Goal: Task Accomplishment & Management: Manage account settings

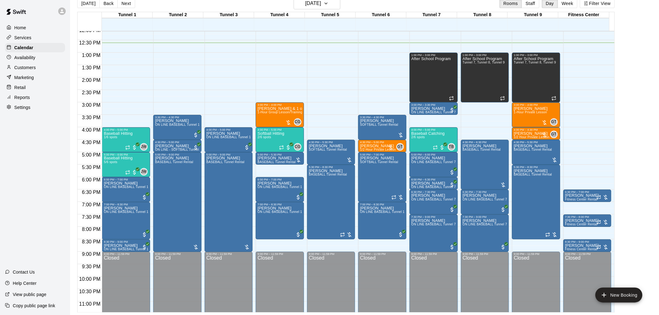
scroll to position [233, 0]
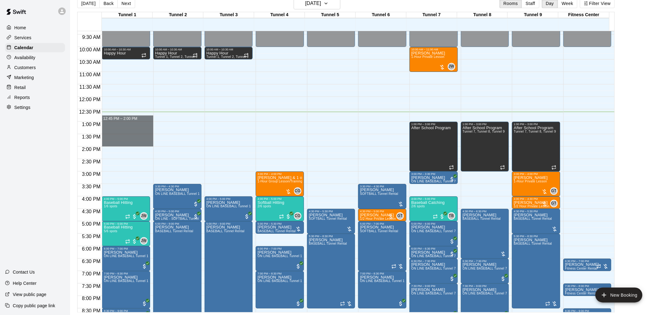
drag, startPoint x: 113, startPoint y: 122, endPoint x: 117, endPoint y: 141, distance: 20.0
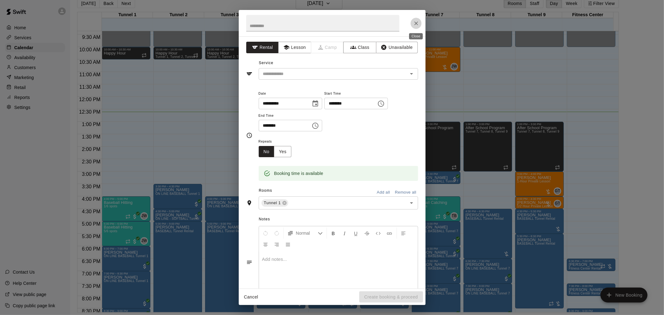
click at [419, 24] on button "Close" at bounding box center [415, 23] width 11 height 11
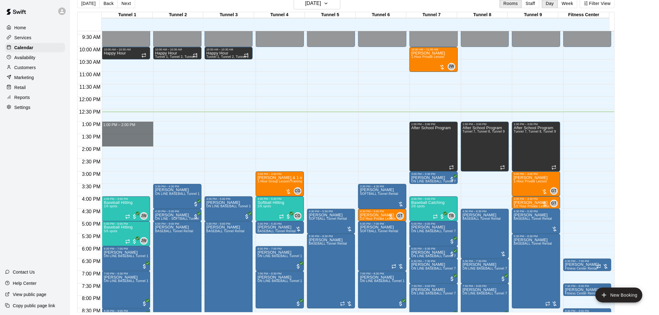
drag, startPoint x: 107, startPoint y: 122, endPoint x: 111, endPoint y: 146, distance: 23.7
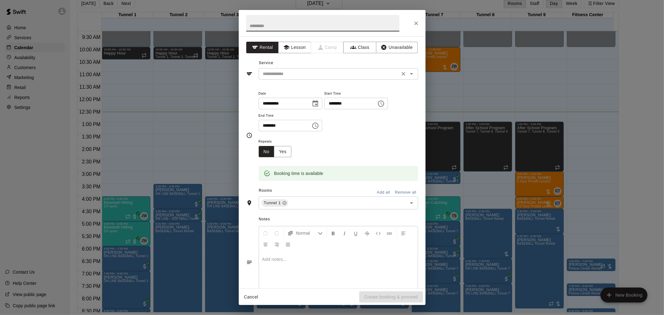
click at [304, 77] on input "text" at bounding box center [328, 74] width 137 height 8
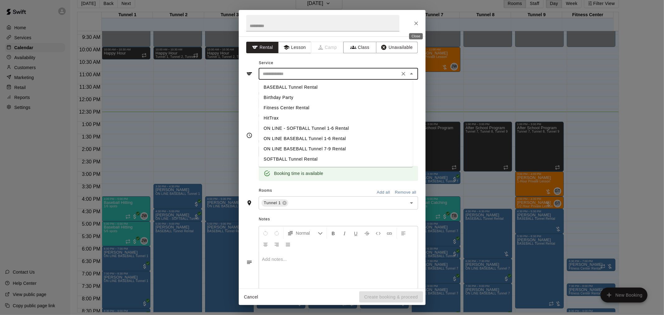
click at [417, 24] on icon "Close" at bounding box center [416, 23] width 6 height 6
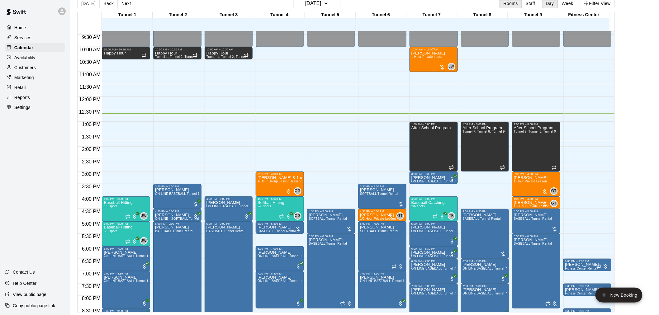
click at [428, 60] on div "[PERSON_NAME] 1-Hour Private Lesson" at bounding box center [428, 208] width 34 height 315
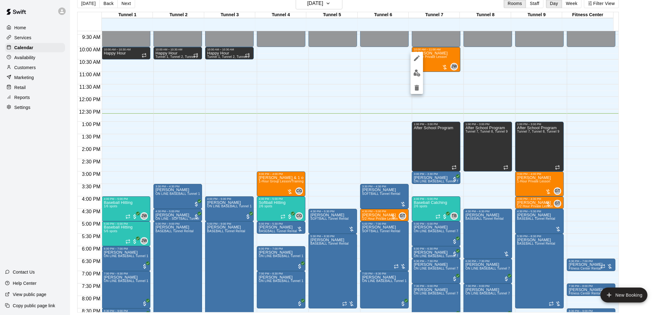
click at [417, 75] on img "edit" at bounding box center [416, 72] width 7 height 7
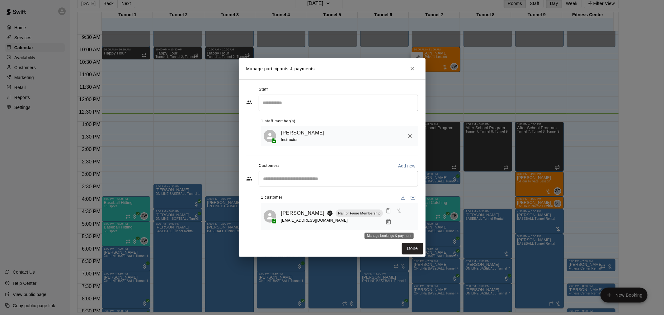
click at [391, 223] on icon "Manage bookings & payment" at bounding box center [388, 221] width 5 height 5
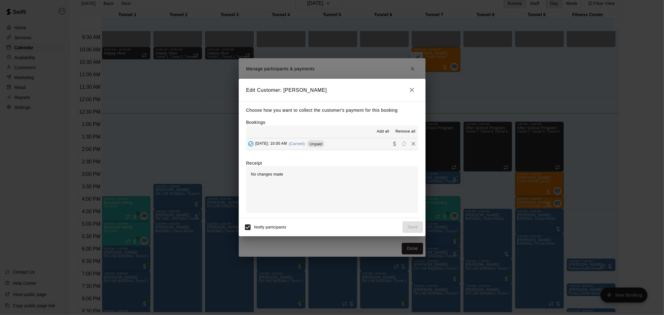
click at [324, 147] on div "[DATE]: 10:00 AM (Current) Unpaid" at bounding box center [285, 143] width 79 height 9
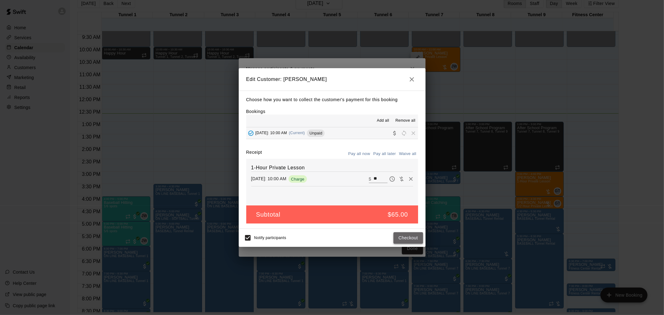
click at [414, 237] on button "Checkout" at bounding box center [407, 238] width 29 height 12
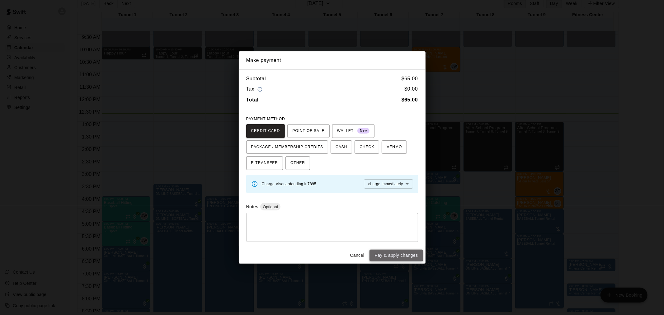
click at [382, 255] on button "Pay & apply changes" at bounding box center [395, 256] width 53 height 12
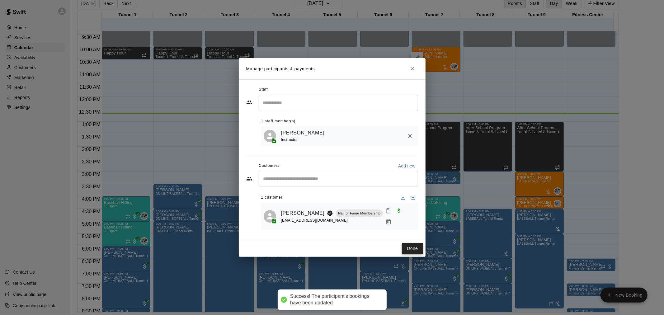
click at [415, 248] on button "Done" at bounding box center [412, 249] width 21 height 12
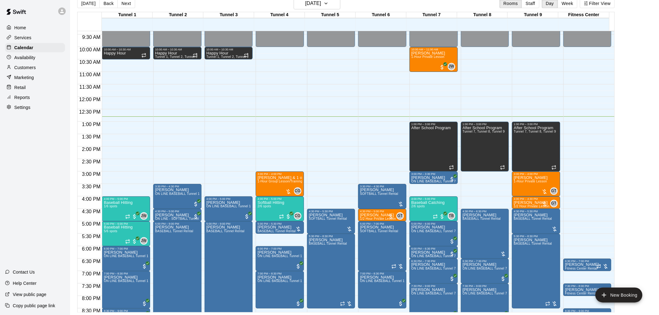
scroll to position [164, 0]
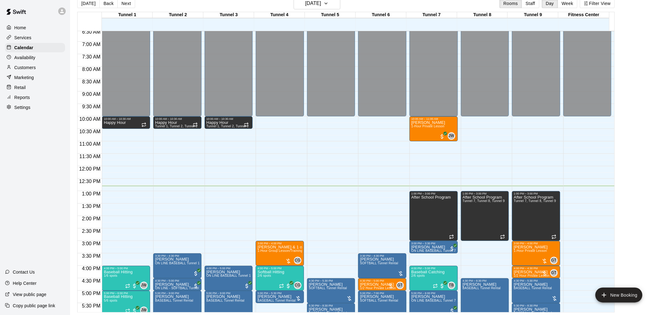
click at [56, 71] on div "Customers" at bounding box center [35, 67] width 60 height 9
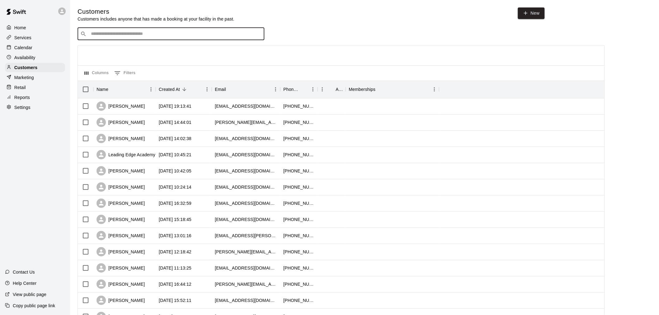
click at [172, 37] on input "Search customers by name or email" at bounding box center [175, 34] width 172 height 6
type input "*****"
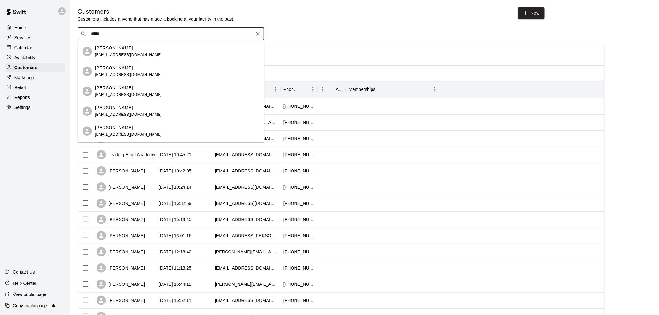
click at [129, 67] on div "[PERSON_NAME]" at bounding box center [128, 68] width 67 height 7
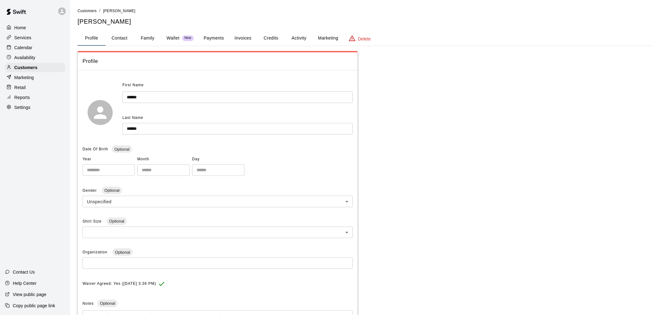
click at [147, 39] on button "Family" at bounding box center [148, 38] width 28 height 15
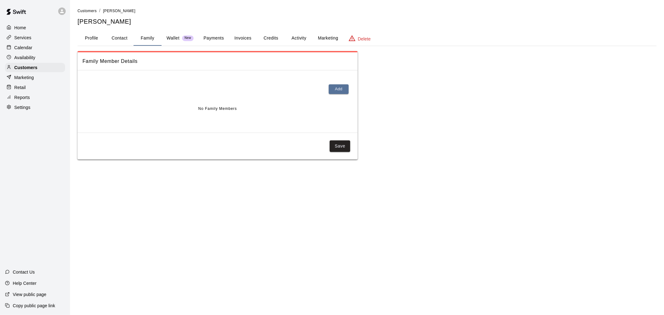
click at [232, 44] on button "Invoices" at bounding box center [243, 38] width 28 height 15
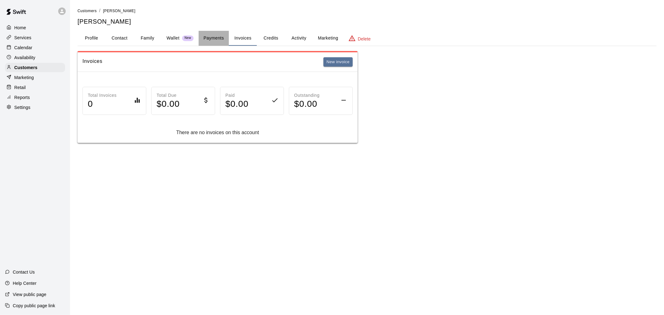
click at [222, 40] on button "Payments" at bounding box center [214, 38] width 30 height 15
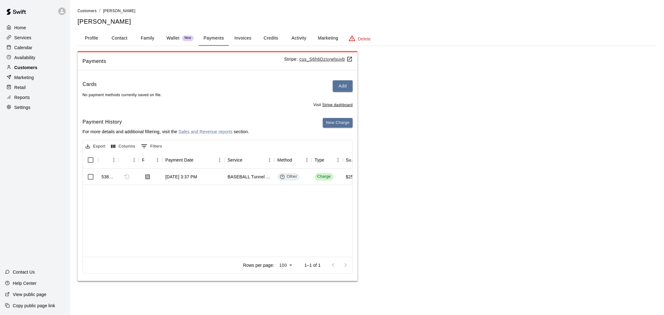
click at [26, 69] on p "Customers" at bounding box center [25, 67] width 23 height 6
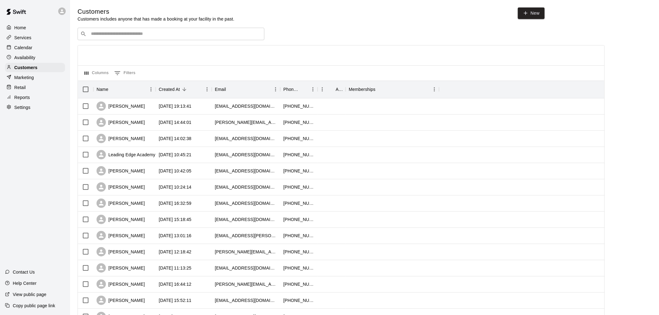
click at [118, 36] on input "Search customers by name or email" at bounding box center [175, 34] width 172 height 6
type input "***"
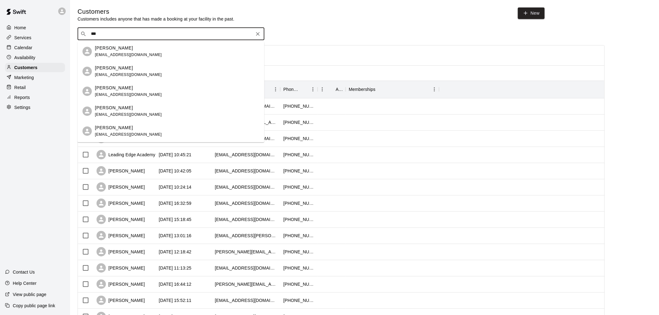
click at [119, 47] on p "[PERSON_NAME]" at bounding box center [114, 48] width 38 height 7
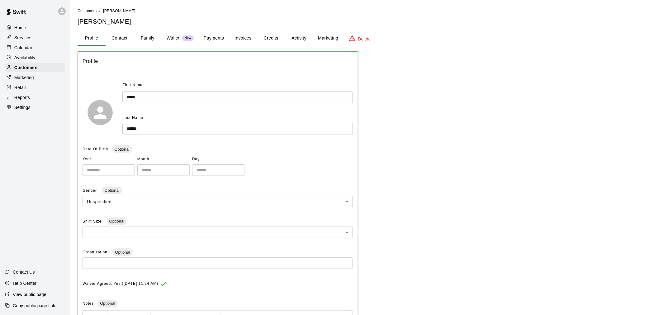
click at [214, 36] on button "Payments" at bounding box center [214, 38] width 30 height 15
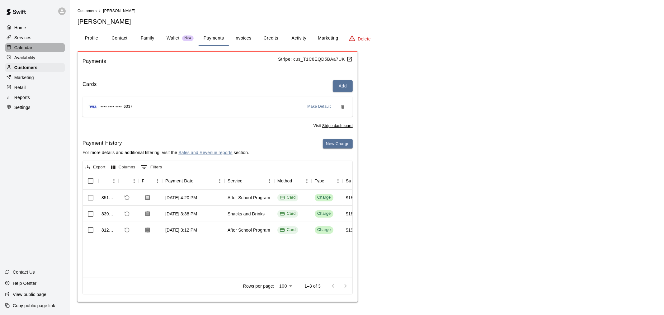
click at [29, 44] on div "Calendar" at bounding box center [35, 47] width 60 height 9
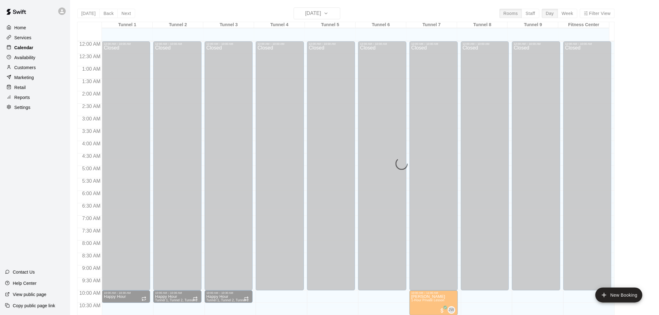
scroll to position [298, 0]
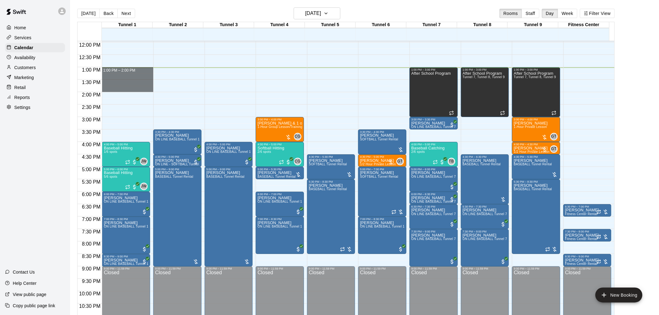
drag, startPoint x: 113, startPoint y: 68, endPoint x: 114, endPoint y: 86, distance: 17.8
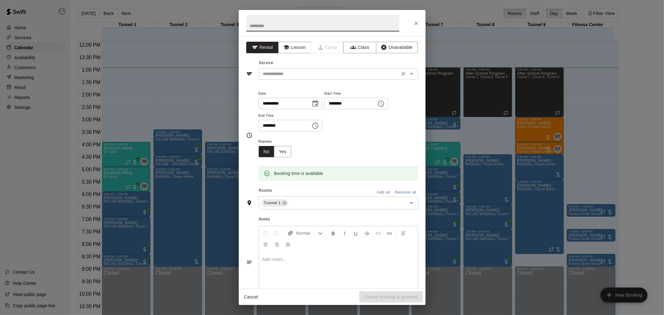
click at [281, 71] on input "text" at bounding box center [328, 74] width 137 height 8
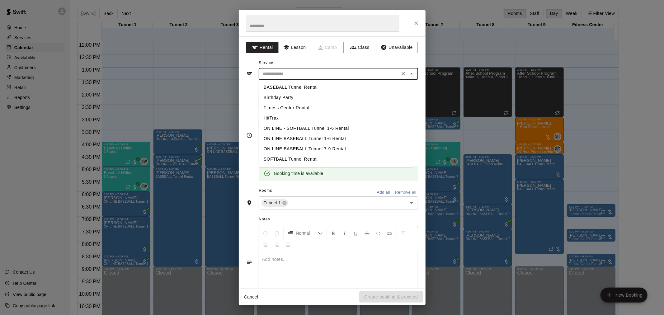
click at [280, 87] on li "BASEBALL Tunnel Rental" at bounding box center [336, 87] width 154 height 10
type input "**********"
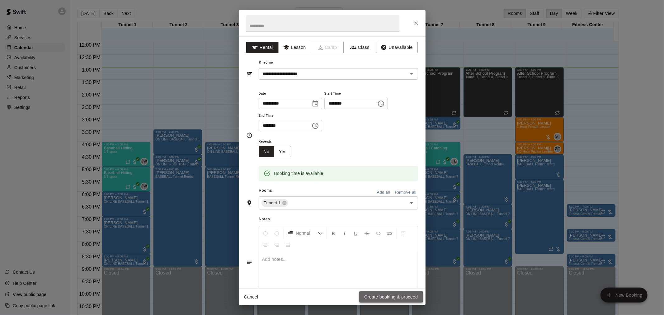
click at [369, 301] on button "Create booking & proceed" at bounding box center [390, 297] width 63 height 12
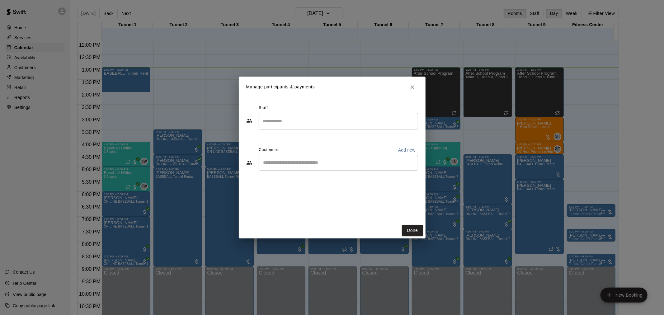
click at [297, 163] on input "Start typing to search customers..." at bounding box center [338, 163] width 154 height 6
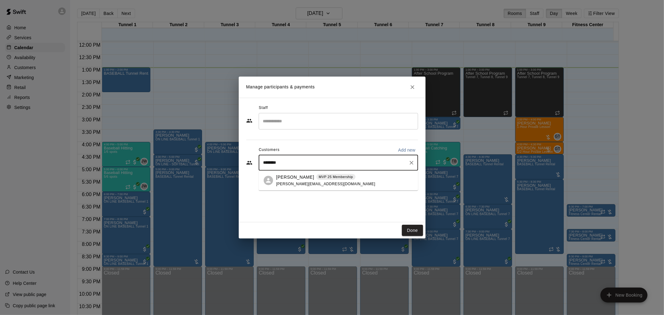
type input "*********"
click at [343, 179] on p "MVP 25 Membership" at bounding box center [336, 176] width 34 height 5
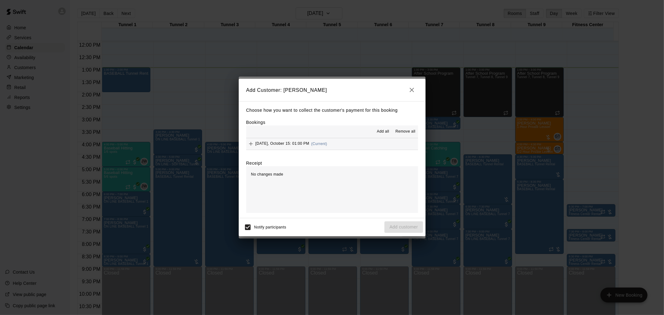
click at [340, 145] on button "[DATE], October 15: 01:00 PM (Current)" at bounding box center [332, 144] width 172 height 12
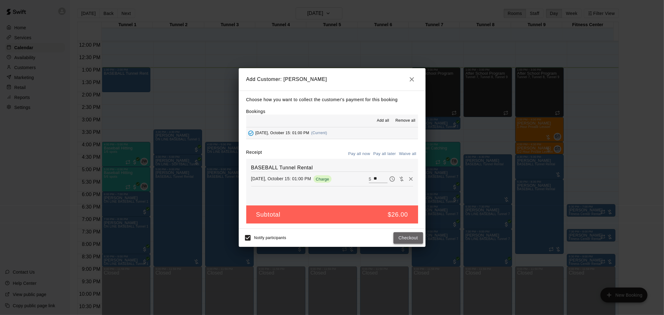
click at [409, 238] on button "Checkout" at bounding box center [407, 238] width 29 height 12
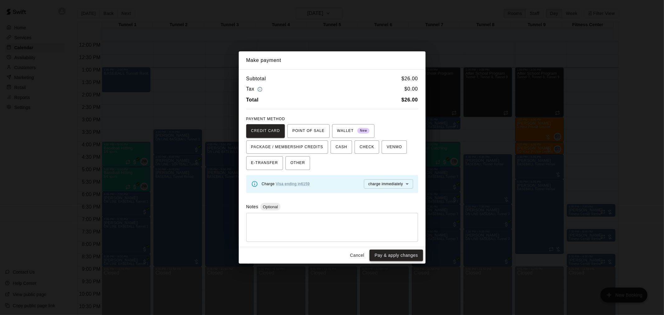
click at [397, 256] on button "Pay & apply changes" at bounding box center [395, 256] width 53 height 12
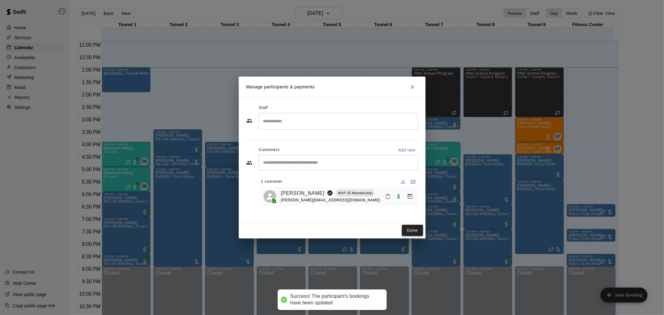
click at [413, 230] on button "Done" at bounding box center [412, 231] width 21 height 12
